Goal: Task Accomplishment & Management: Use online tool/utility

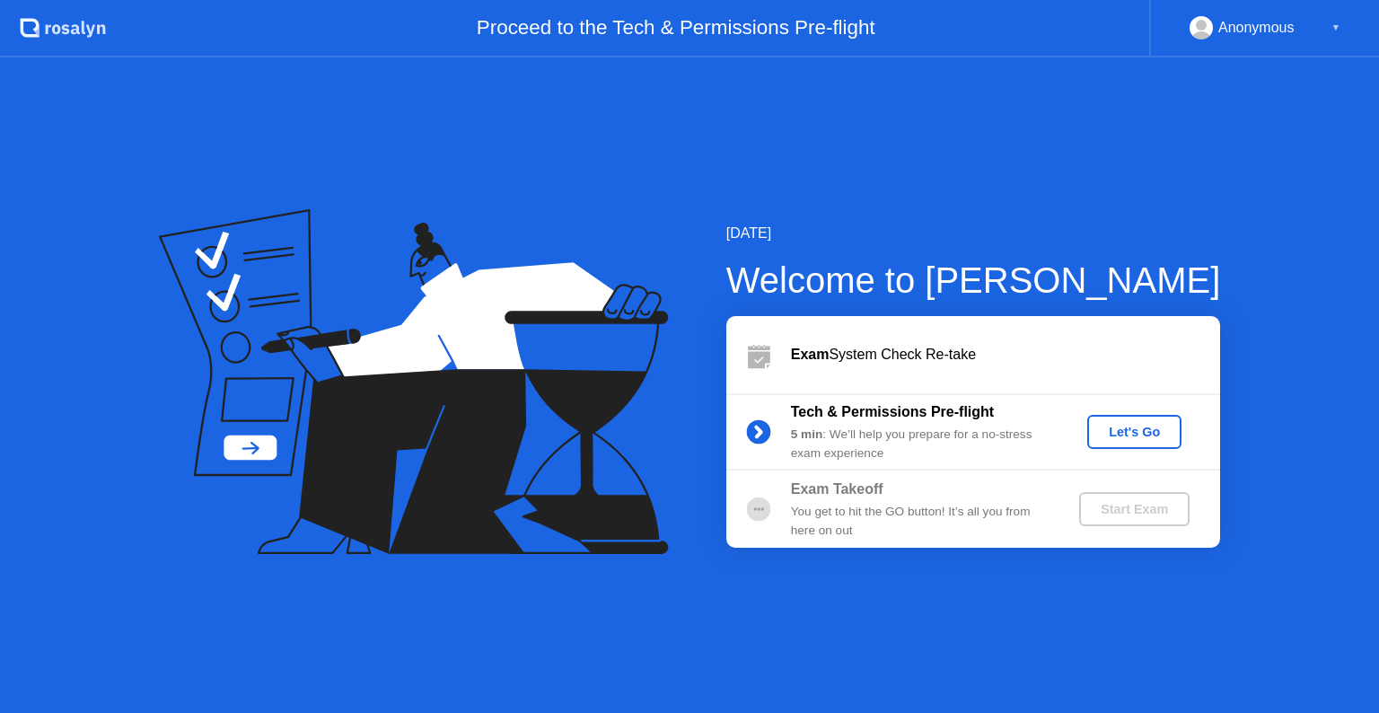
click at [1104, 445] on button "Let's Go" at bounding box center [1134, 432] width 94 height 34
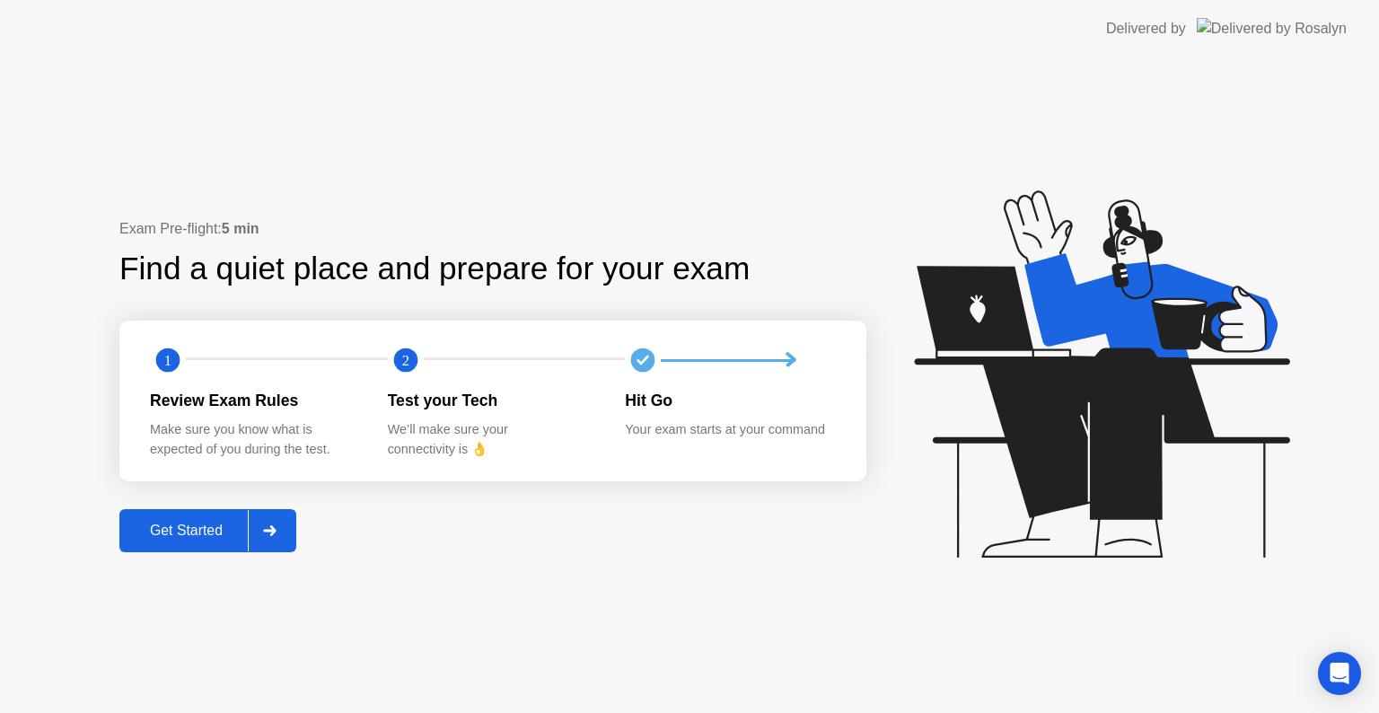
click at [197, 533] on div "Get Started" at bounding box center [186, 530] width 123 height 16
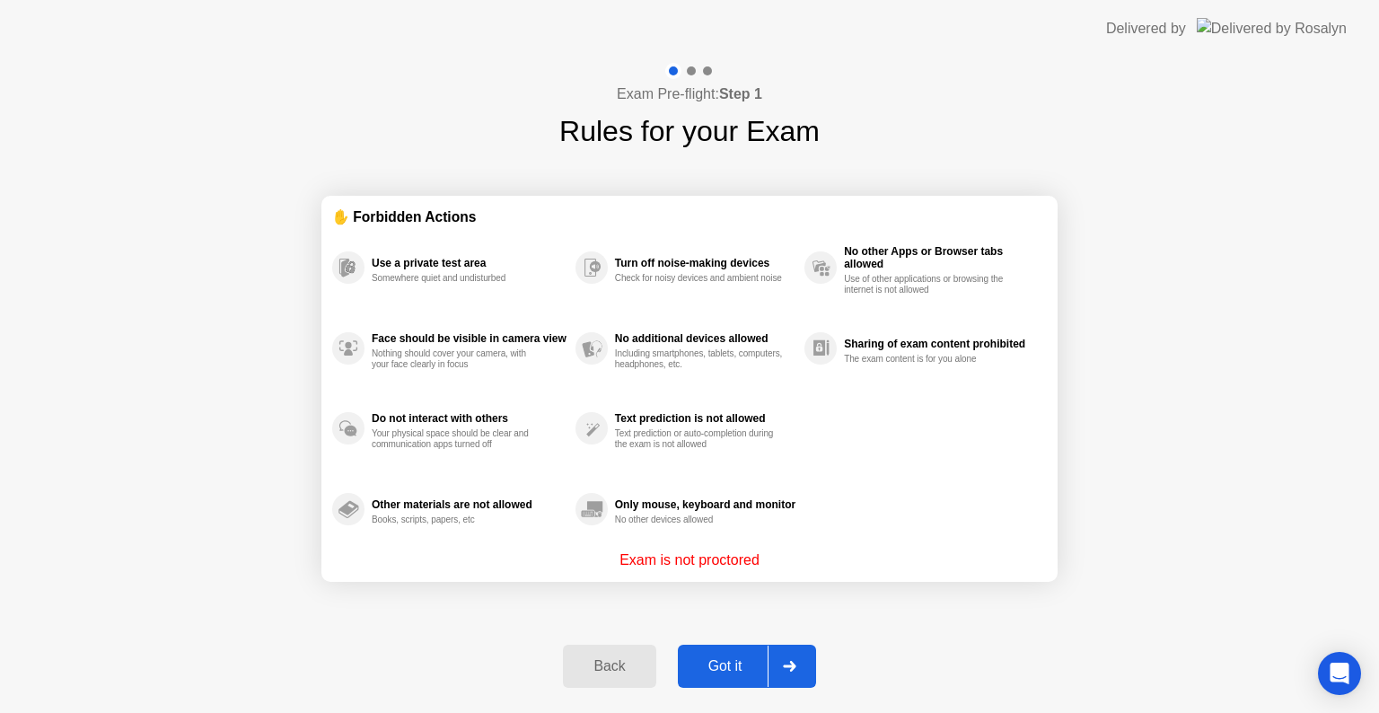
click at [729, 668] on div "Got it" at bounding box center [725, 666] width 84 height 16
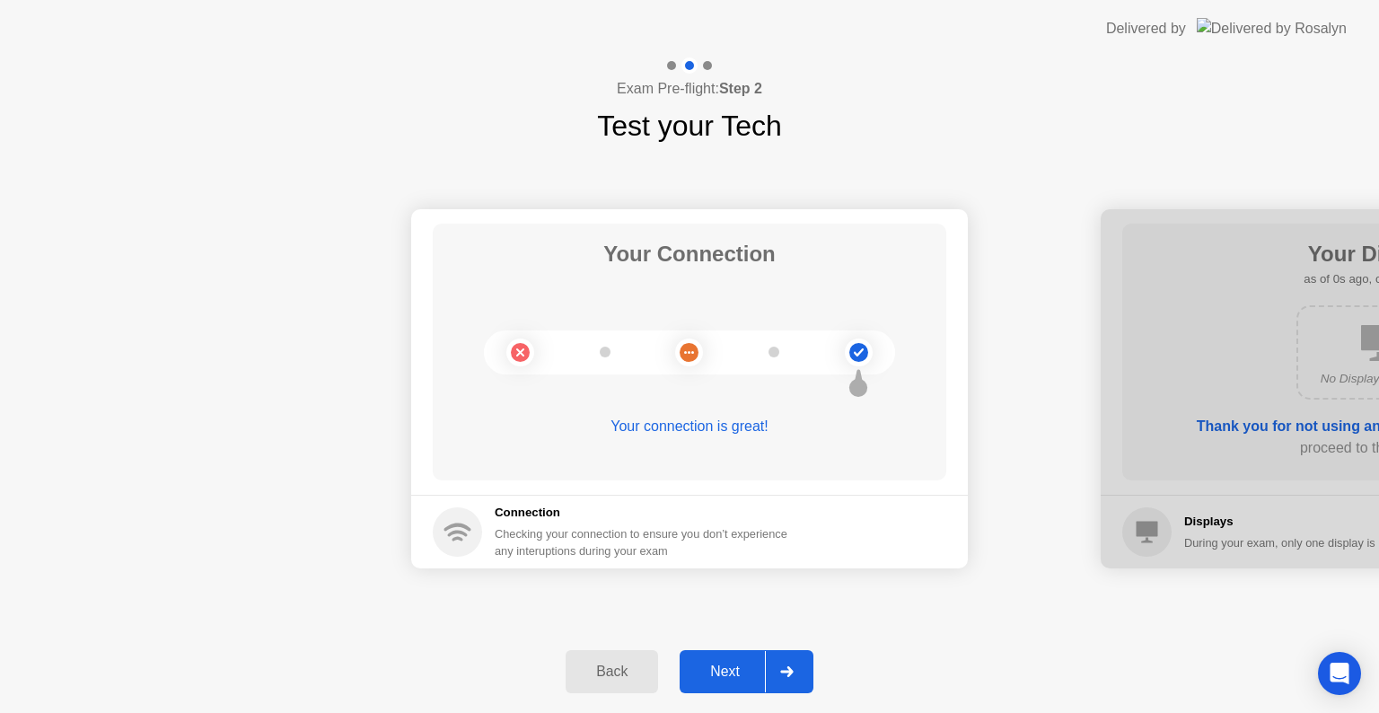
click at [740, 664] on div "Next" at bounding box center [725, 671] width 80 height 16
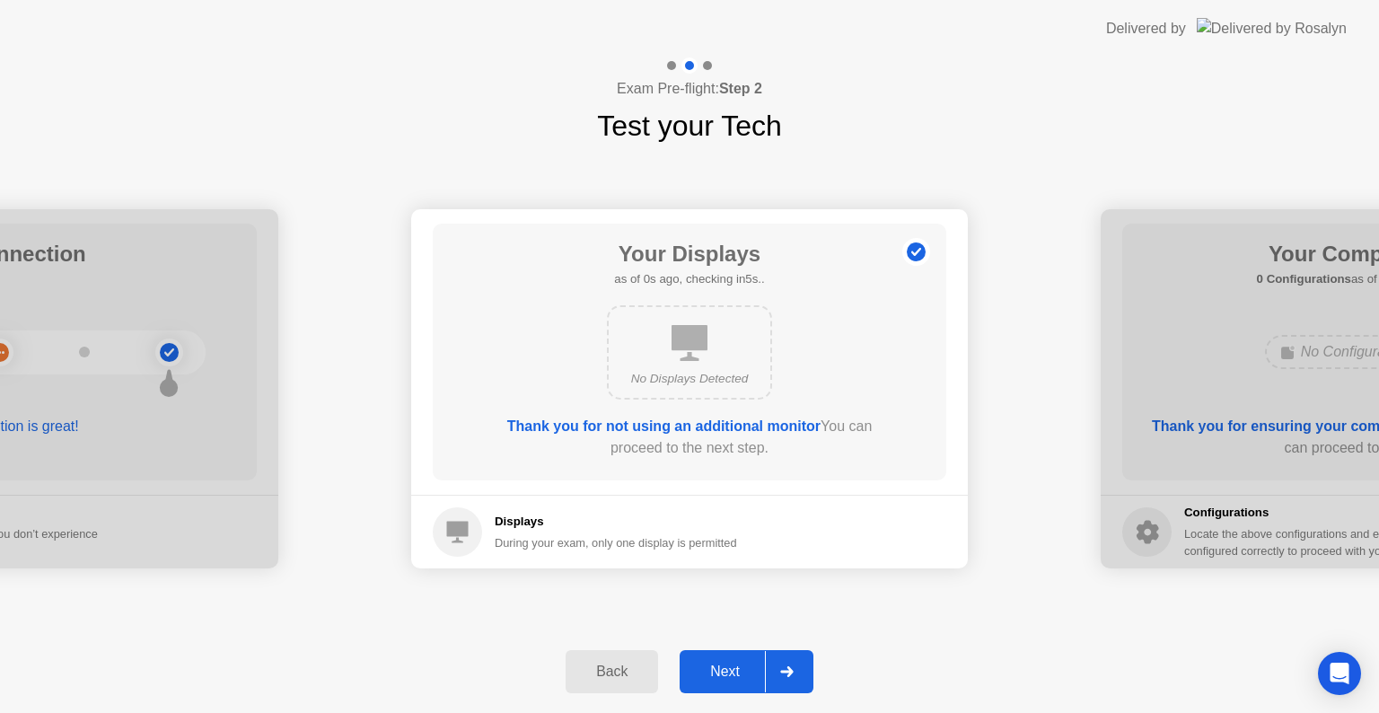
click at [740, 664] on div "Next" at bounding box center [725, 671] width 80 height 16
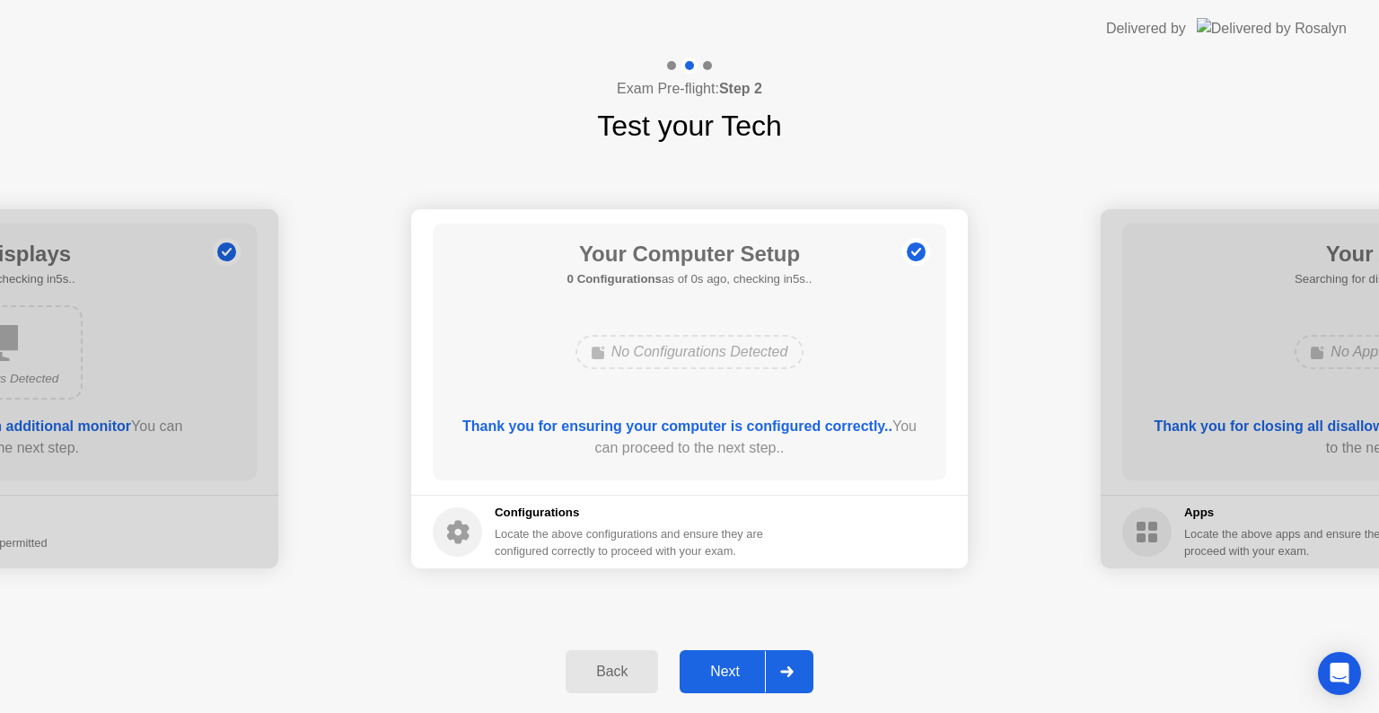
click at [740, 664] on div "Next" at bounding box center [725, 671] width 80 height 16
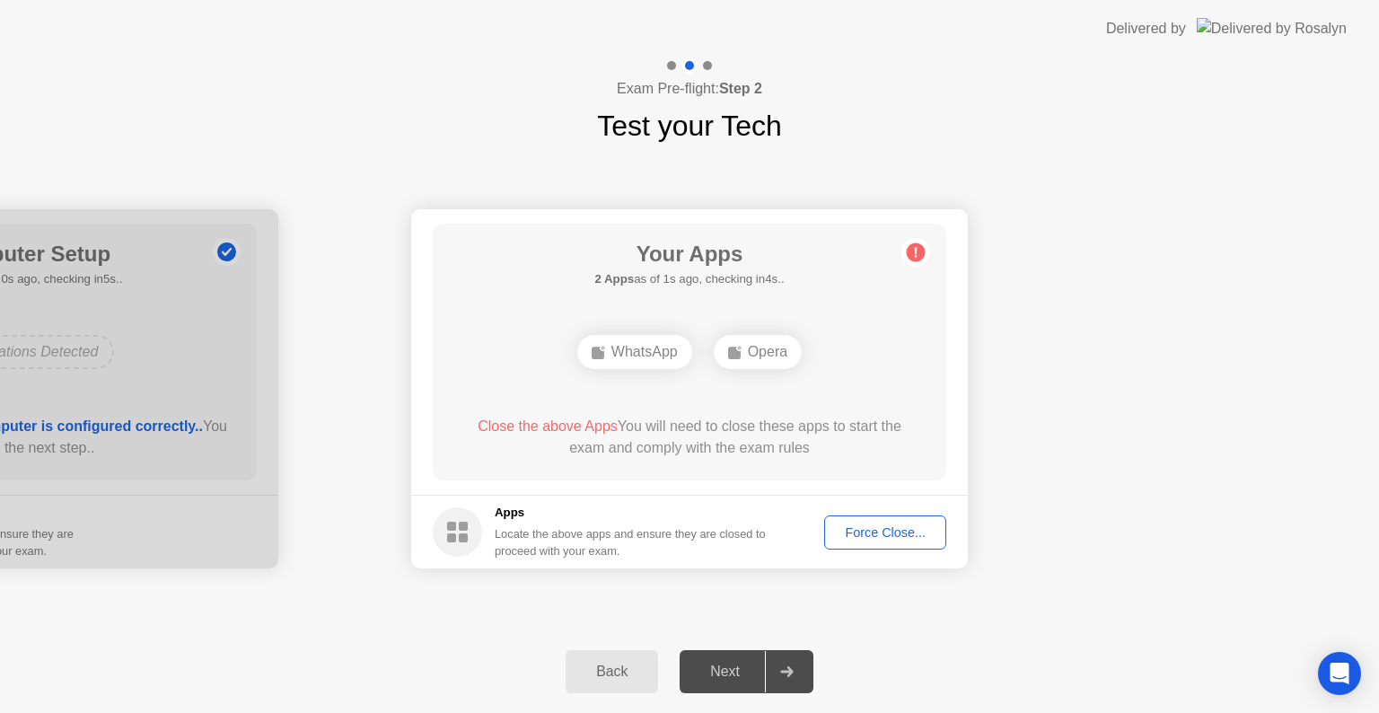
click at [861, 546] on button "Force Close..." at bounding box center [885, 532] width 122 height 34
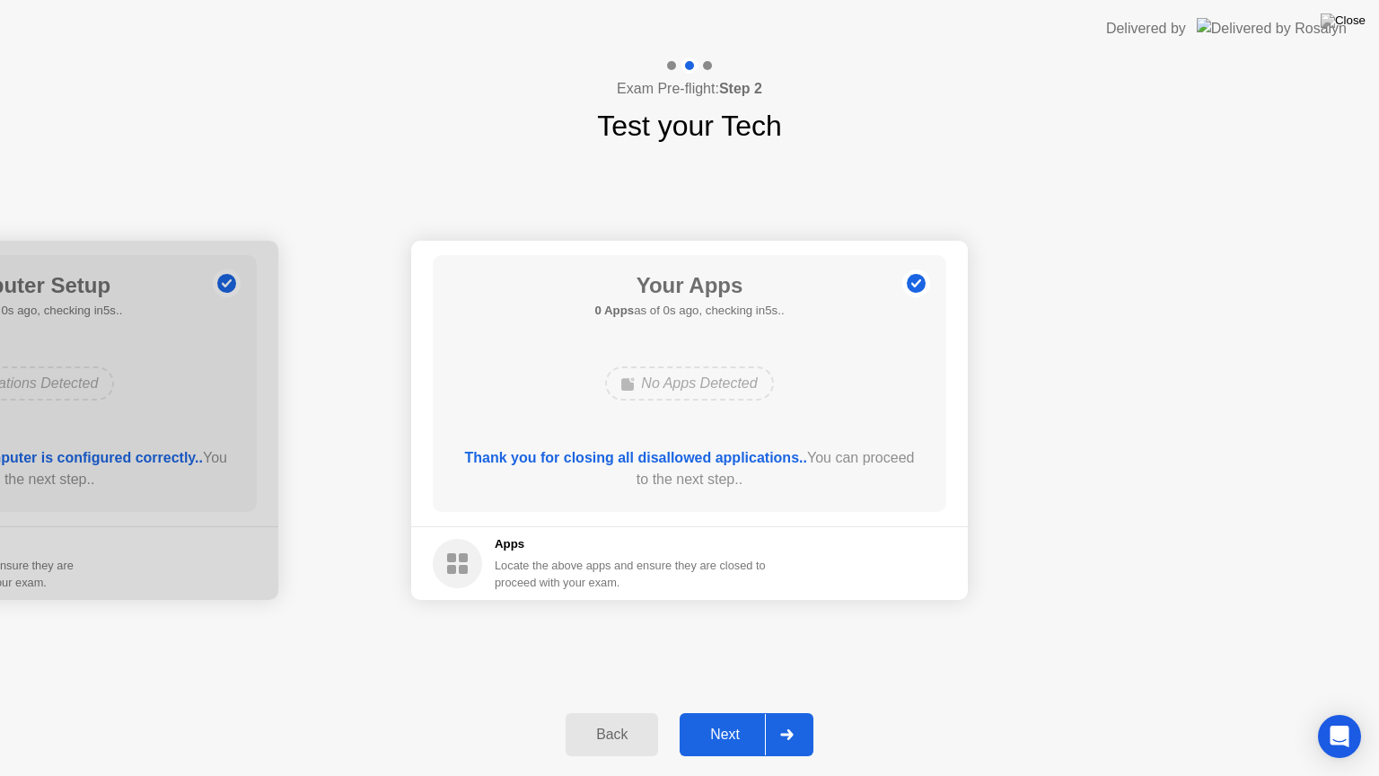
click at [737, 712] on button "Next" at bounding box center [746, 734] width 134 height 43
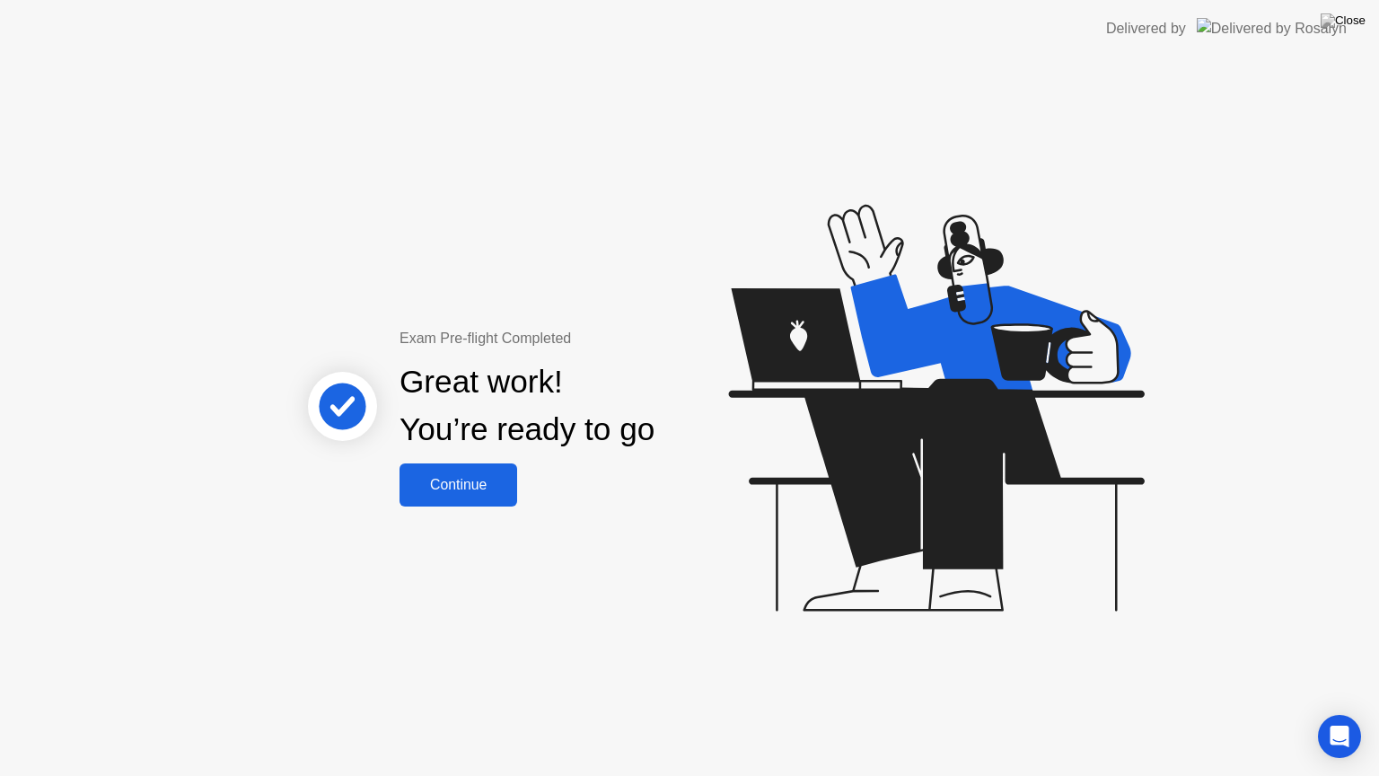
click at [500, 487] on div "Continue" at bounding box center [458, 485] width 107 height 16
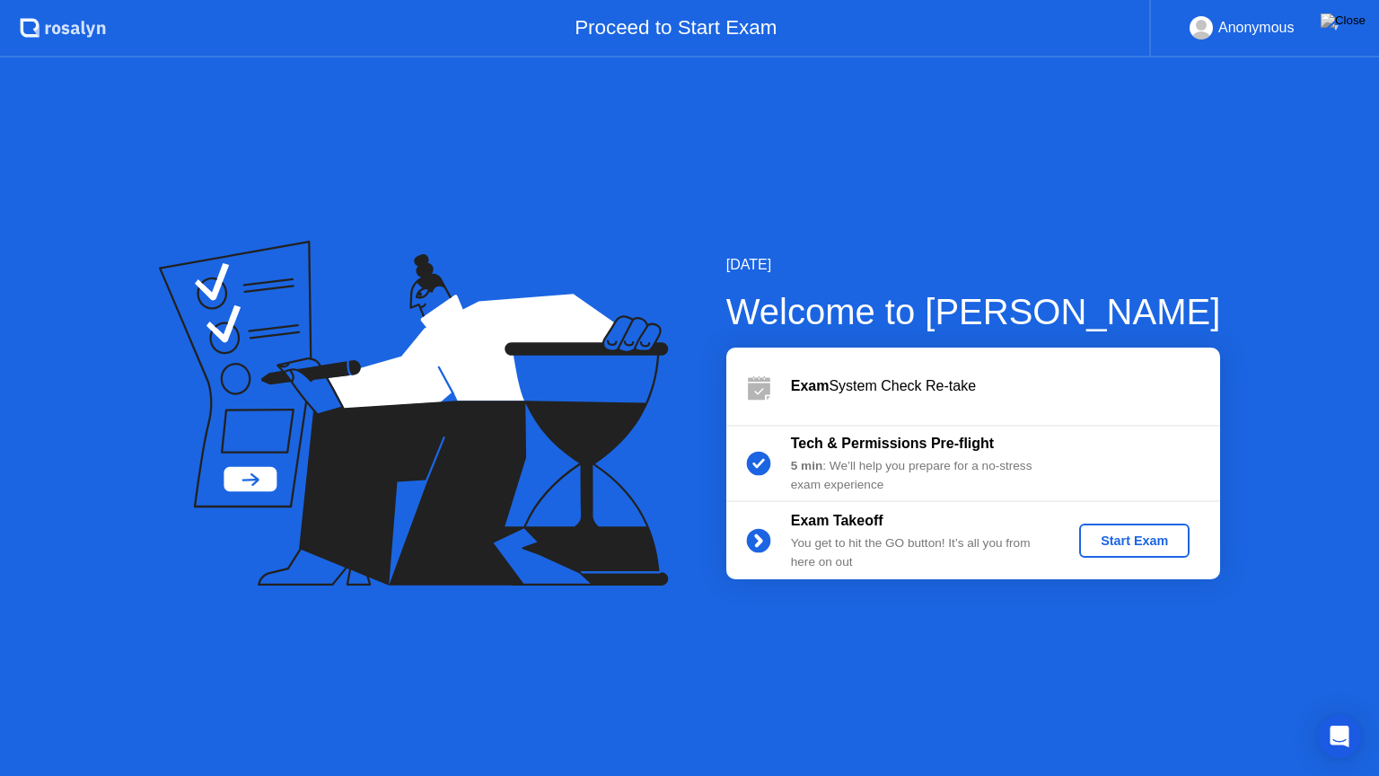
click at [1144, 554] on button "Start Exam" at bounding box center [1134, 540] width 110 height 34
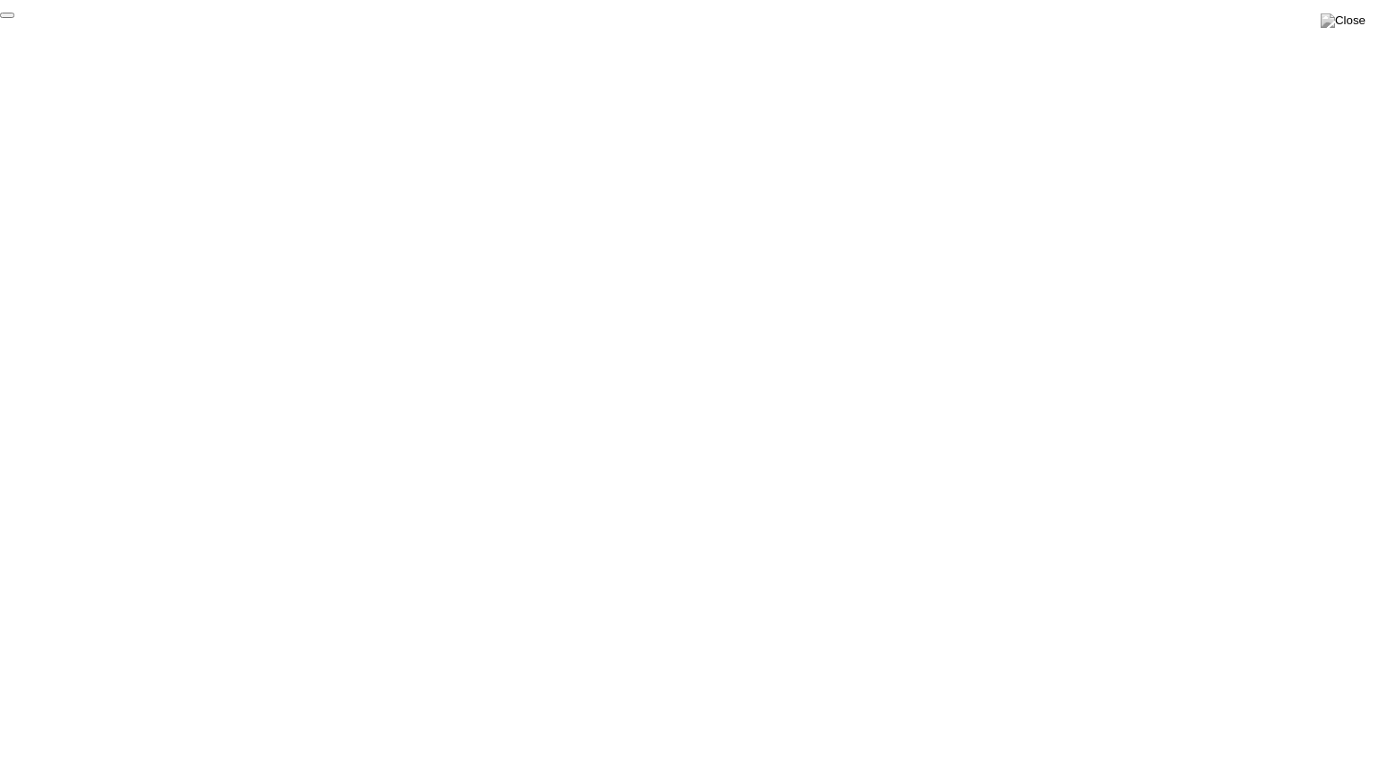
click at [14, 18] on button "End Proctoring Session" at bounding box center [7, 15] width 14 height 5
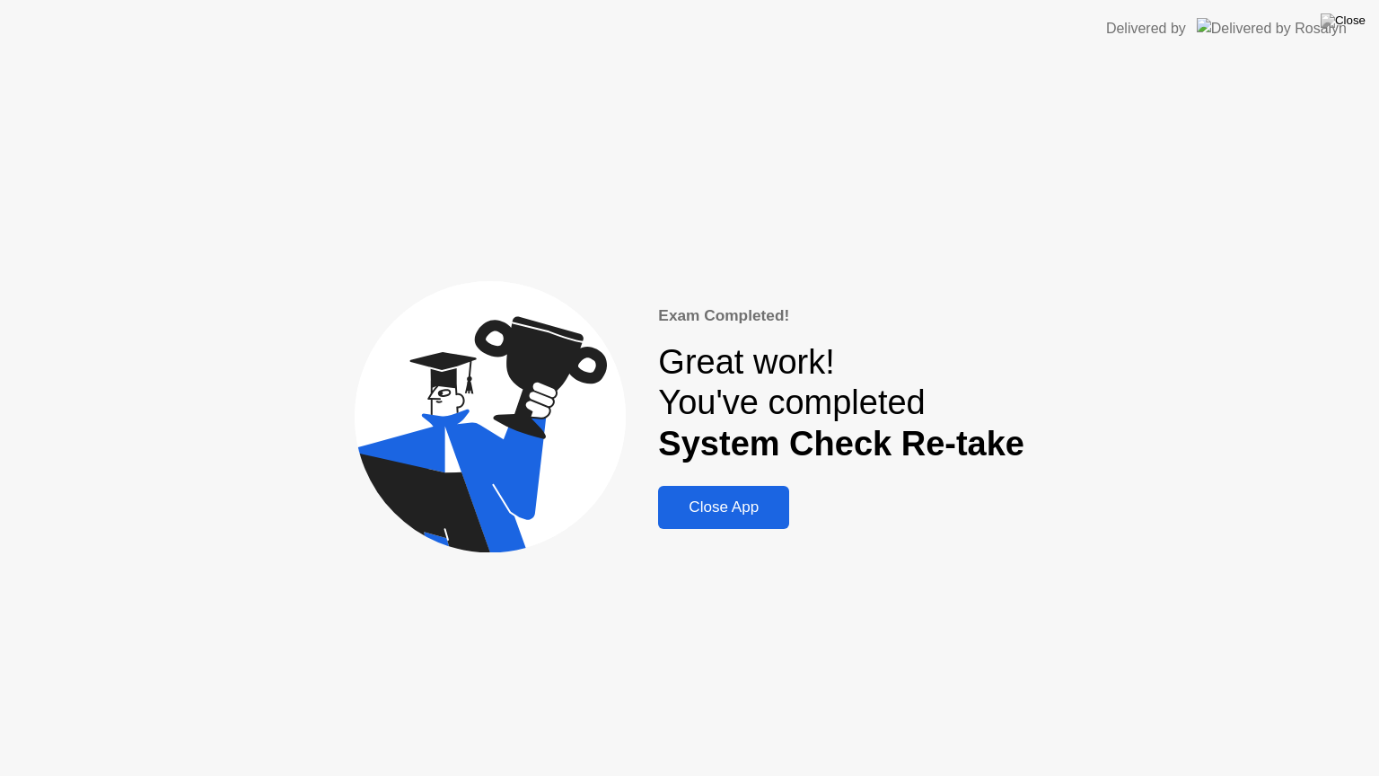
click at [772, 498] on div "Close App" at bounding box center [723, 507] width 120 height 18
